Goal: Find specific page/section: Find specific page/section

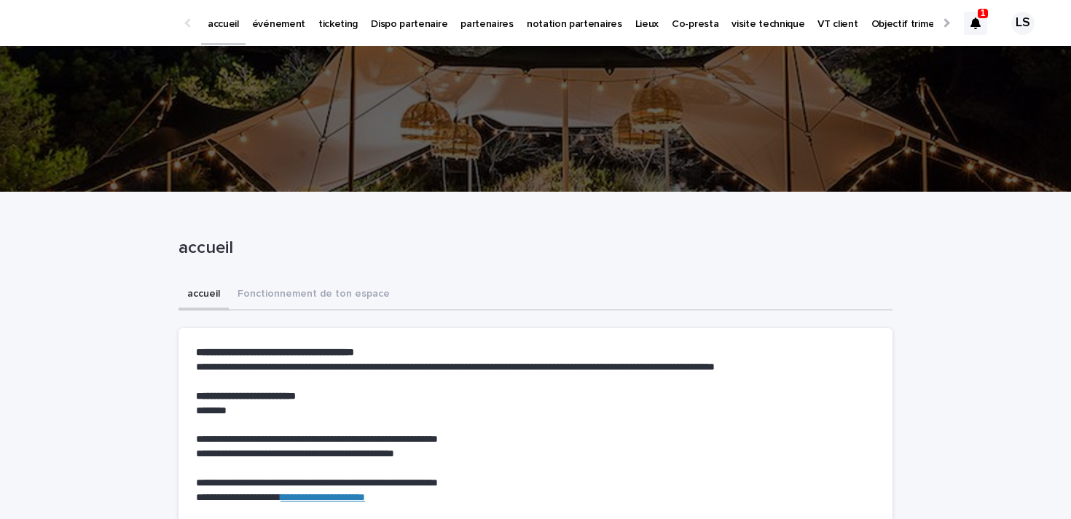
click at [981, 17] on p "1" at bounding box center [983, 13] width 5 height 10
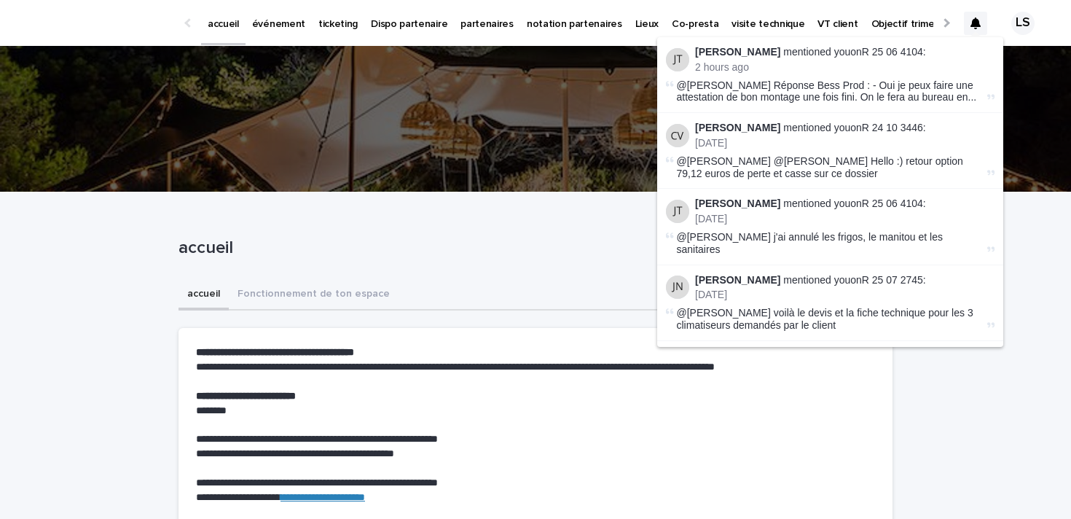
click at [1065, 31] on div "accueil événement ticketing Dispo partenaire partenaires notation partenaires L…" at bounding box center [535, 23] width 1071 height 47
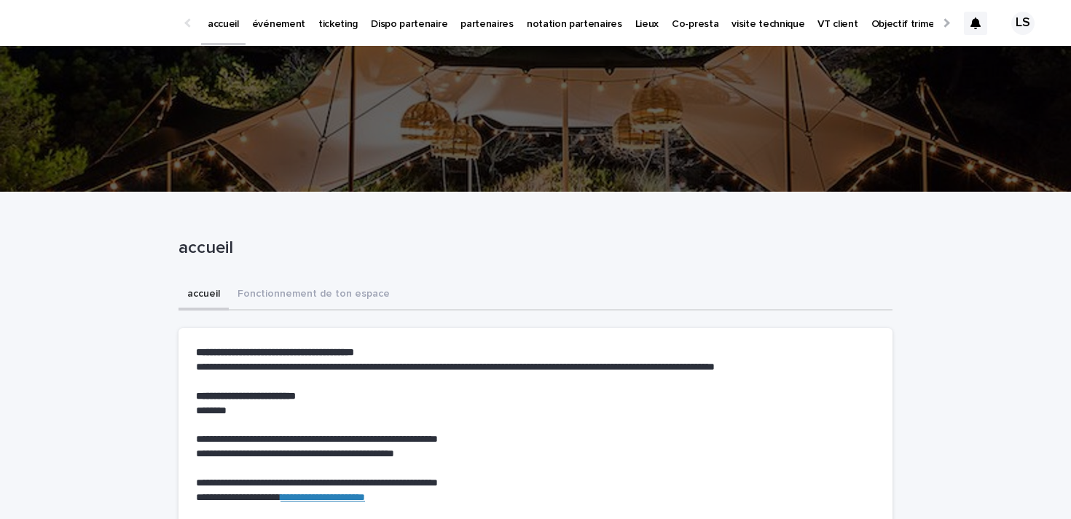
click at [342, 23] on p "ticketing" at bounding box center [338, 15] width 39 height 31
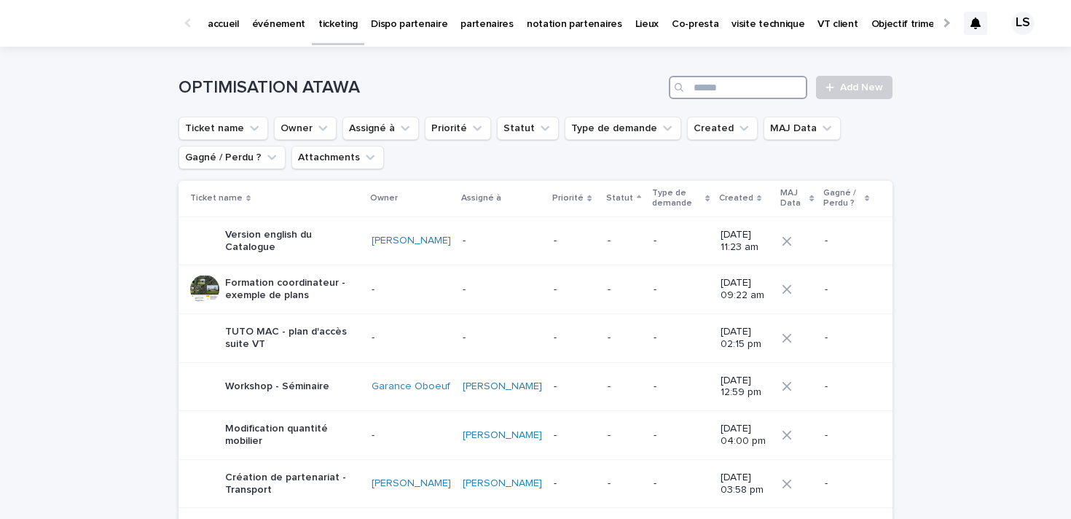
click at [757, 92] on input "Search" at bounding box center [738, 87] width 138 height 23
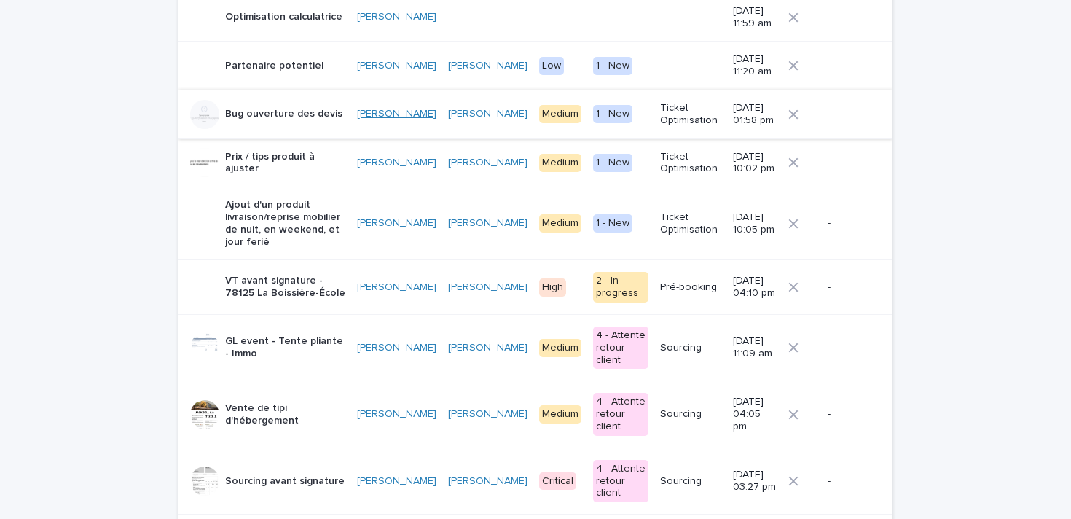
scroll to position [329, 0]
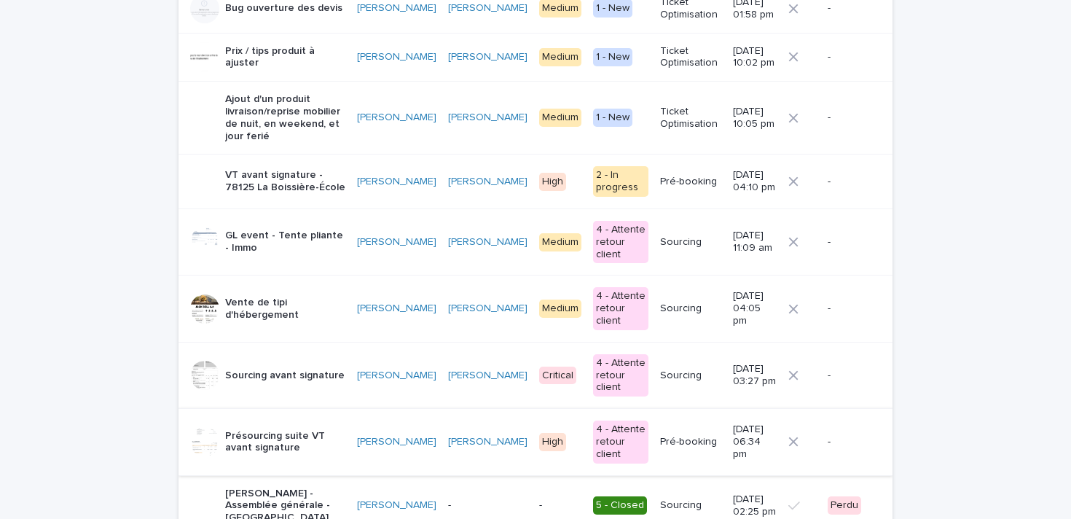
type input "***"
click at [317, 430] on p "Présourcing suite VT avant signature" at bounding box center [285, 442] width 120 height 25
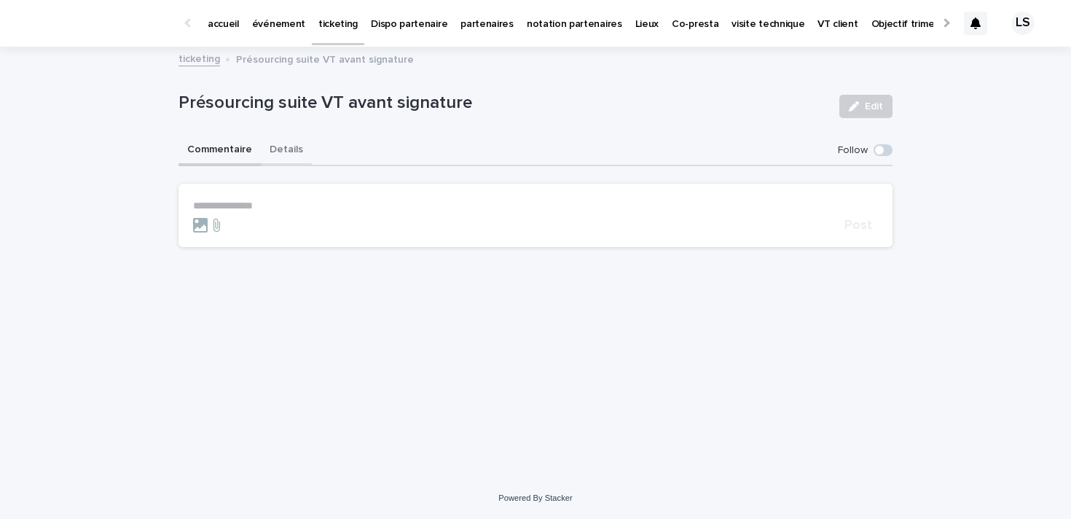
click at [289, 156] on button "Details" at bounding box center [286, 151] width 51 height 31
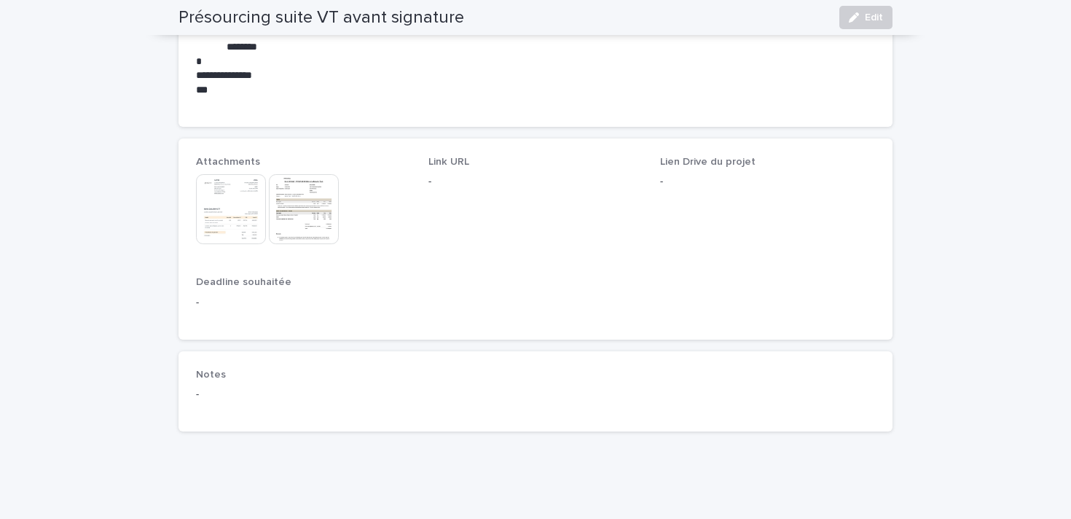
scroll to position [989, 0]
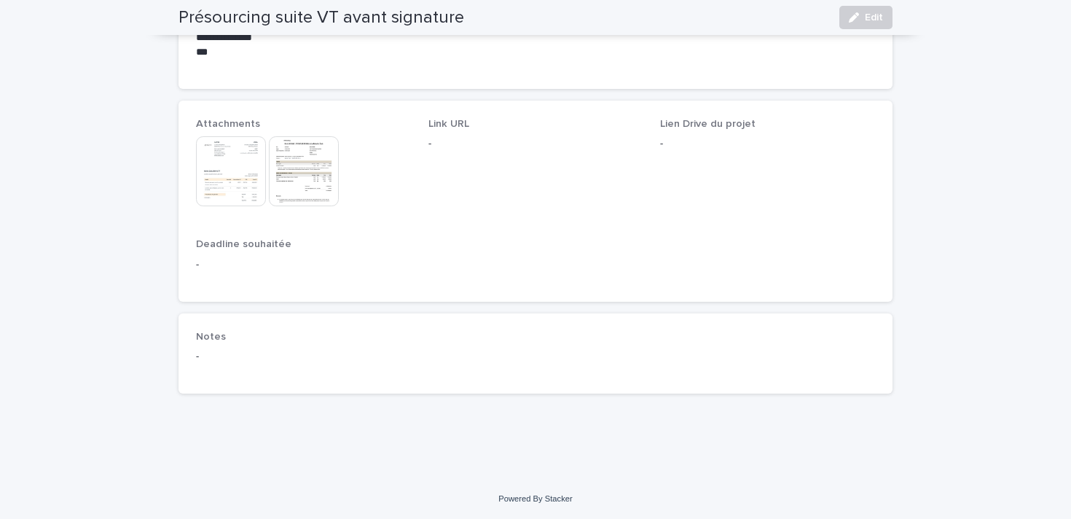
click at [246, 173] on img at bounding box center [231, 171] width 70 height 70
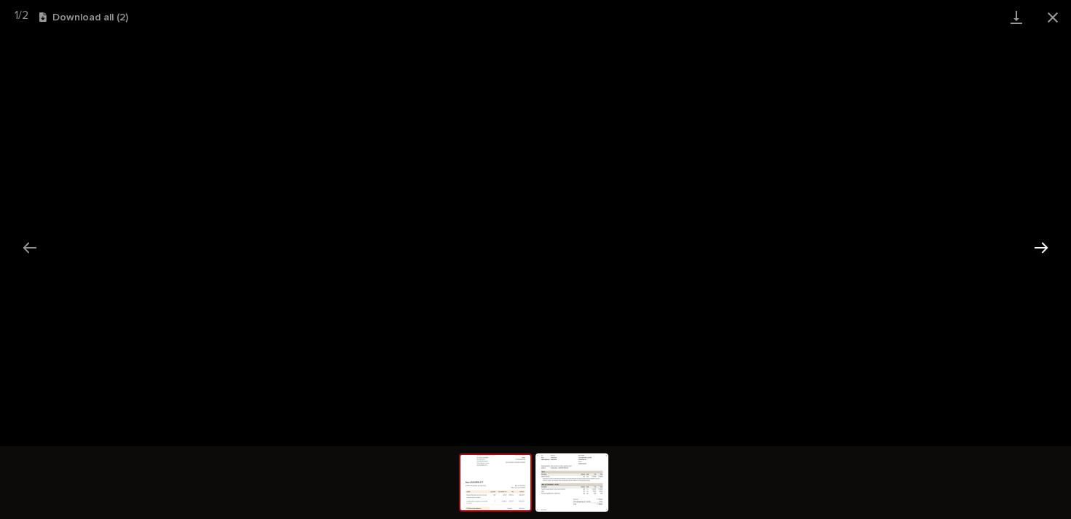
click at [1052, 243] on button "Next slide" at bounding box center [1041, 247] width 31 height 28
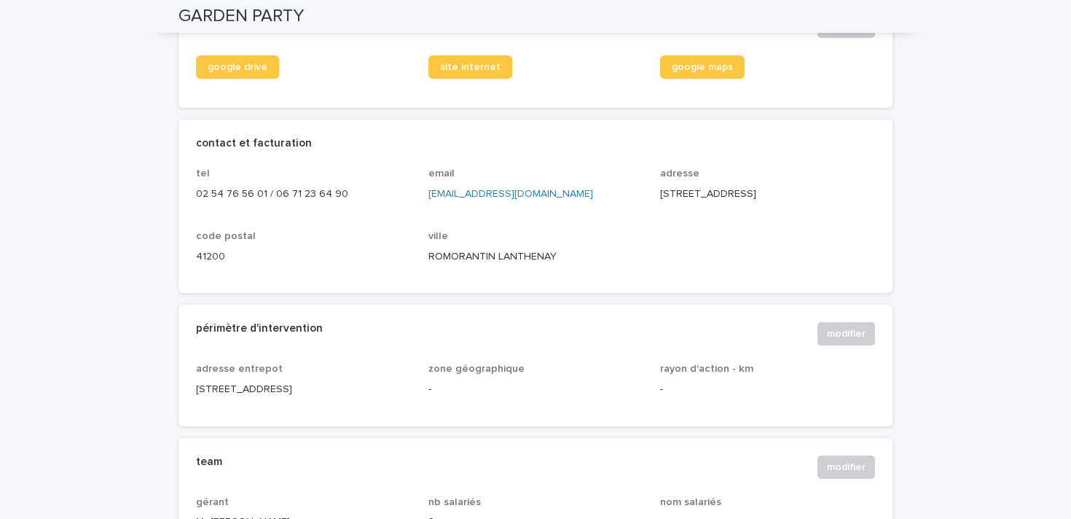
scroll to position [509, 0]
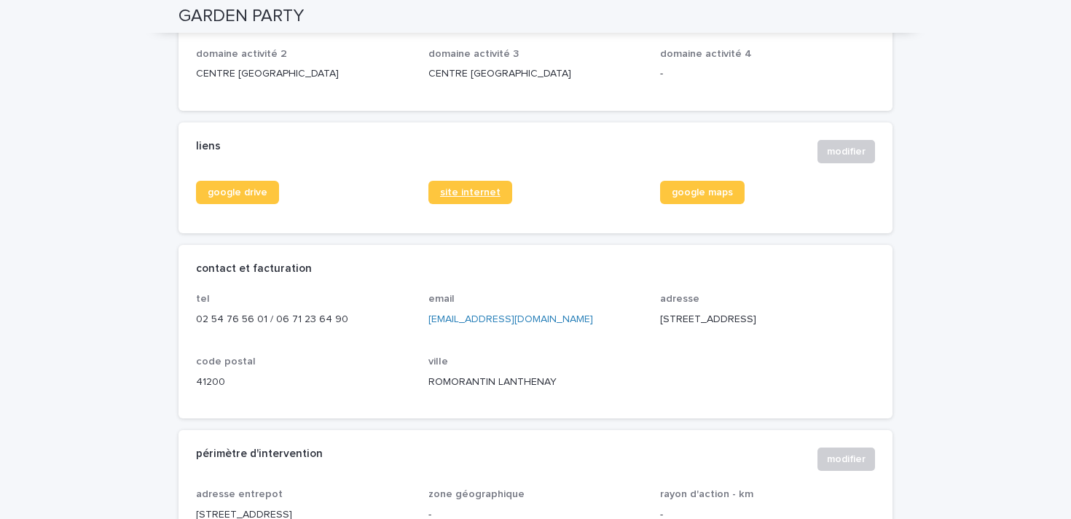
click at [463, 198] on span "site internet" at bounding box center [470, 192] width 60 height 10
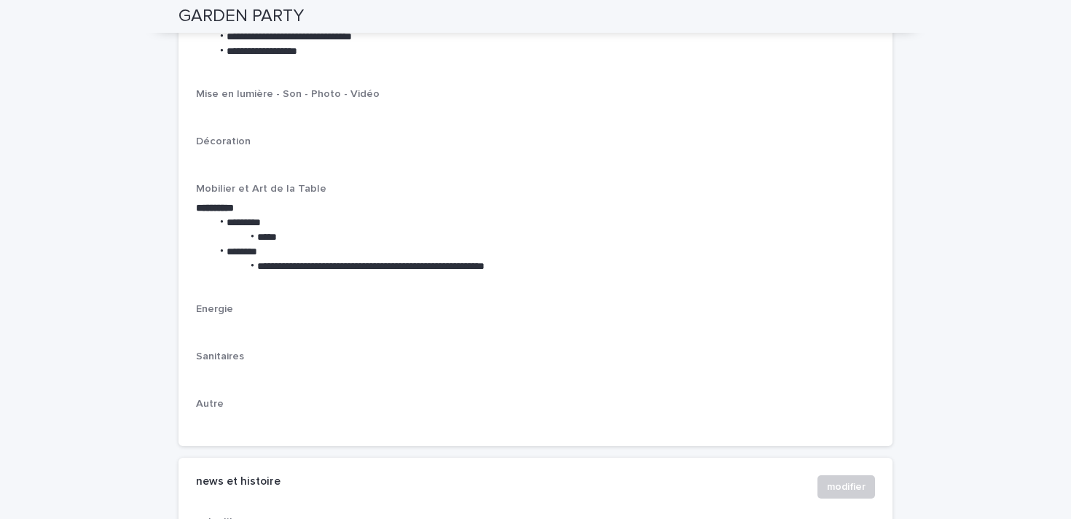
scroll to position [2278, 0]
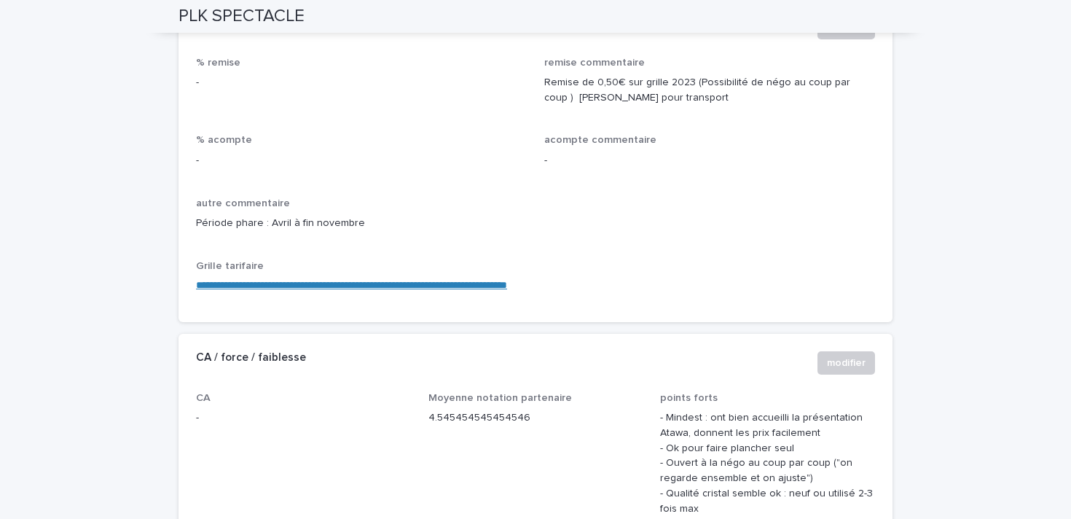
scroll to position [1237, 0]
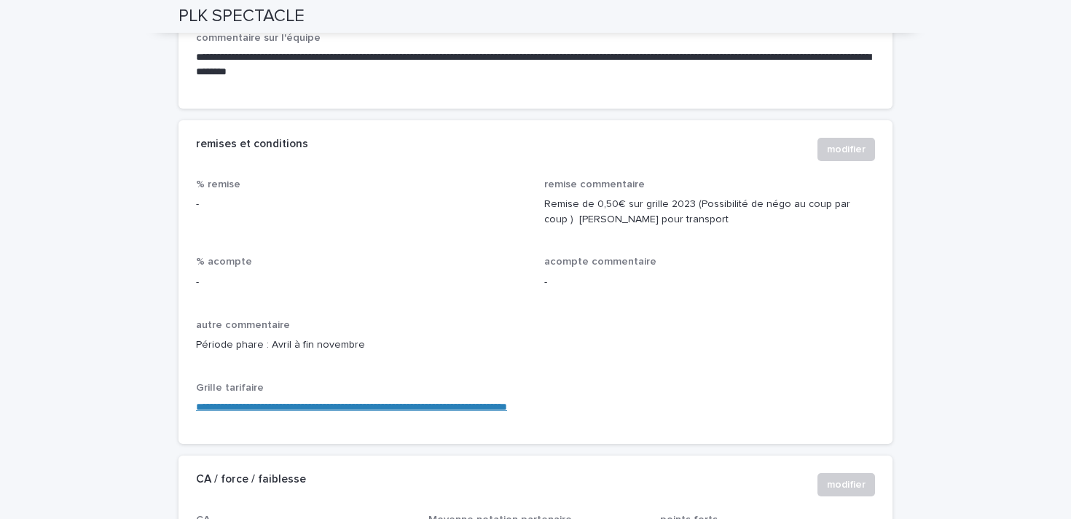
click at [336, 402] on link "**********" at bounding box center [351, 407] width 311 height 10
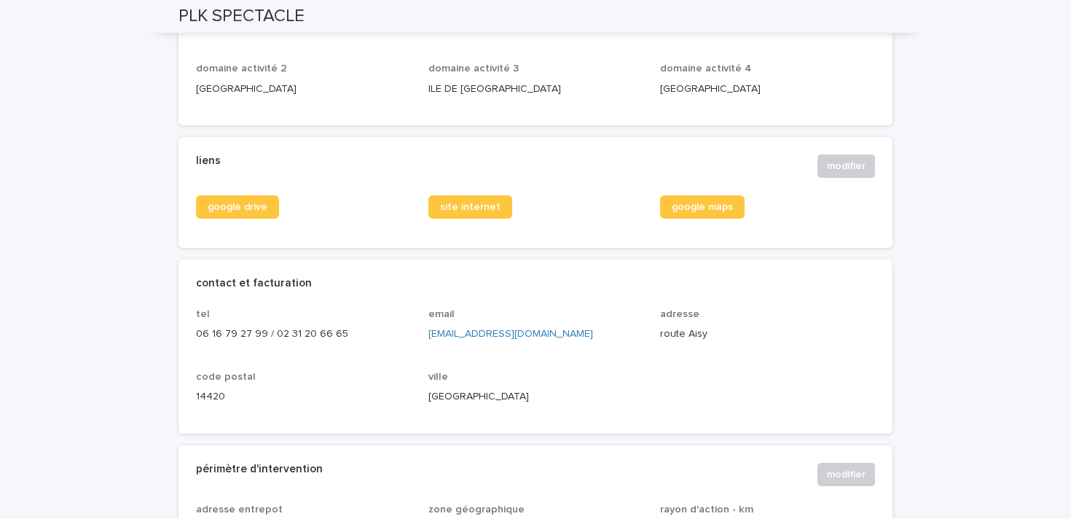
scroll to position [482, 0]
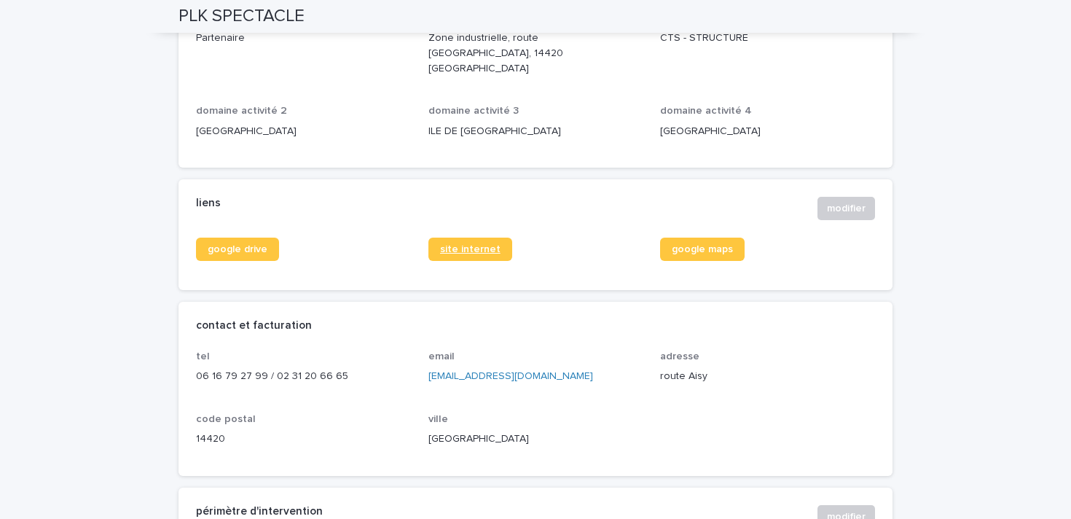
click at [452, 244] on span "site internet" at bounding box center [470, 249] width 60 height 10
